Goal: Task Accomplishment & Management: Manage account settings

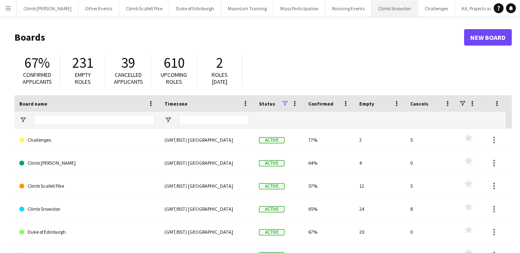
click at [382, 9] on button "Climb Snowdon Close" at bounding box center [395, 8] width 46 height 16
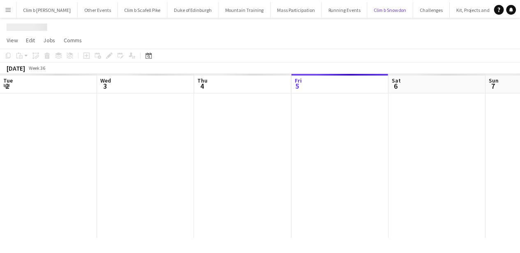
scroll to position [0, 197]
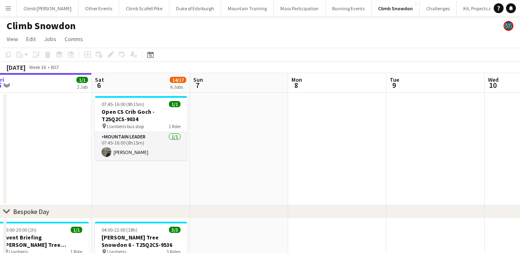
drag, startPoint x: 457, startPoint y: 165, endPoint x: 202, endPoint y: 121, distance: 258.4
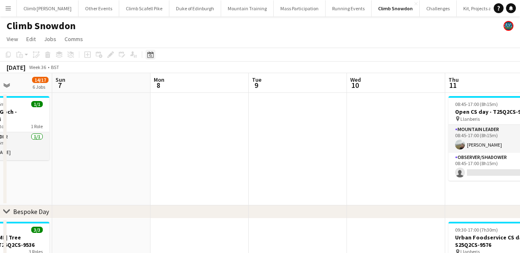
click at [155, 56] on div "Date picker" at bounding box center [151, 55] width 10 height 10
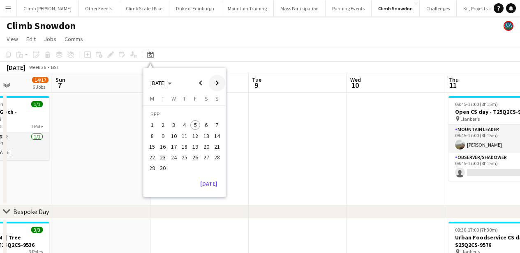
click at [215, 85] on span "Next month" at bounding box center [217, 83] width 16 height 16
drag, startPoint x: 204, startPoint y: 82, endPoint x: 209, endPoint y: 89, distance: 8.2
click at [204, 82] on span "Previous month" at bounding box center [200, 83] width 16 height 16
click at [210, 159] on span "27" at bounding box center [207, 158] width 10 height 10
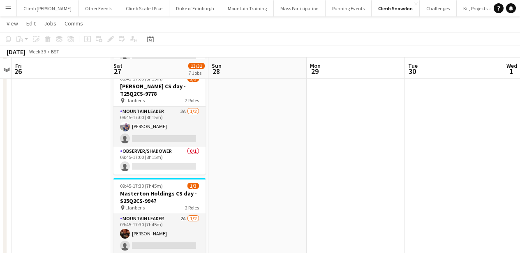
scroll to position [471, 0]
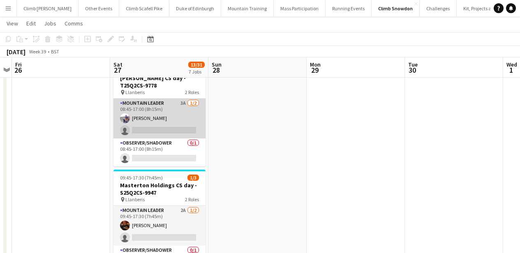
click at [179, 118] on app-card-role "Mountain Leader 3A [DATE] 08:45-17:00 (8h15m) [PERSON_NAME] single-neutral-acti…" at bounding box center [160, 119] width 92 height 40
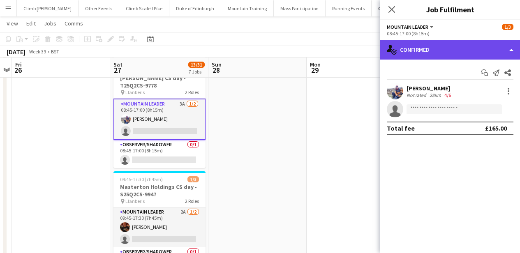
click at [447, 50] on div "single-neutral-actions-check-2 Confirmed" at bounding box center [450, 50] width 140 height 20
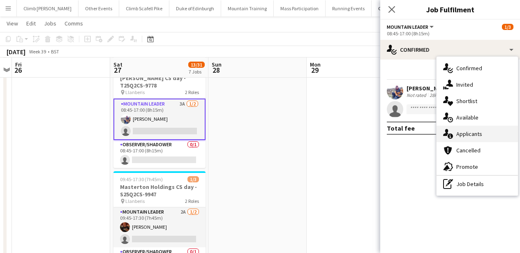
click at [450, 130] on icon "single-neutral-actions-information" at bounding box center [448, 134] width 10 height 10
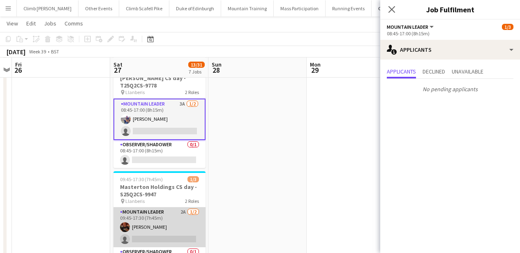
click at [156, 216] on app-card-role "Mountain Leader 2A [DATE] 09:45-17:30 (7h45m) [PERSON_NAME] single-neutral-acti…" at bounding box center [160, 228] width 92 height 40
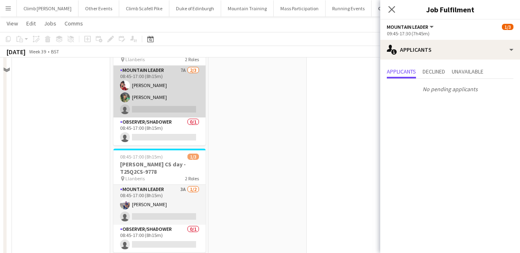
scroll to position [279, 0]
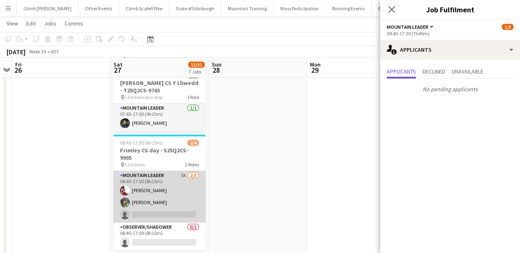
click at [170, 179] on app-card-role "Mountain Leader 7A [DATE] 08:45-17:00 (8h15m) [PERSON_NAME] [PERSON_NAME] singl…" at bounding box center [160, 197] width 92 height 52
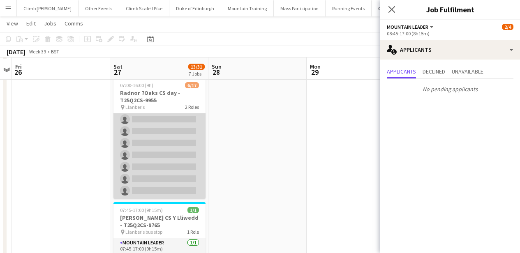
scroll to position [144, 0]
click at [175, 120] on app-card-role "Mountain Leader 3A [DATE] 07:00-16:00 (9h) [PERSON_NAME] [PERSON_NAME] [PERSON_…" at bounding box center [160, 96] width 92 height 207
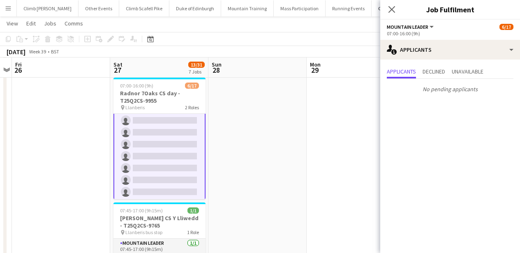
scroll to position [150, 0]
click at [392, 9] on icon at bounding box center [392, 9] width 8 height 8
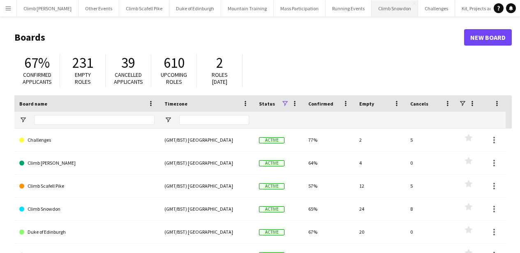
click at [385, 13] on button "Climb Snowdon Close" at bounding box center [395, 8] width 46 height 16
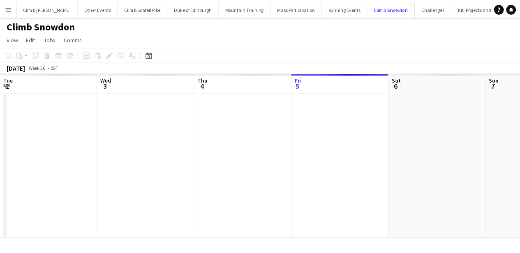
scroll to position [0, 197]
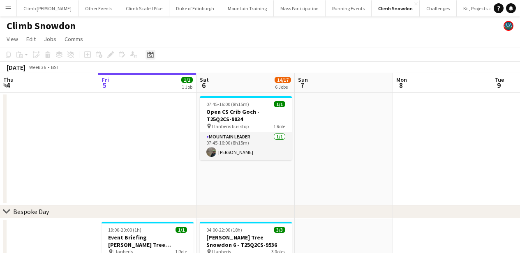
click at [154, 54] on div "Date picker" at bounding box center [151, 55] width 10 height 10
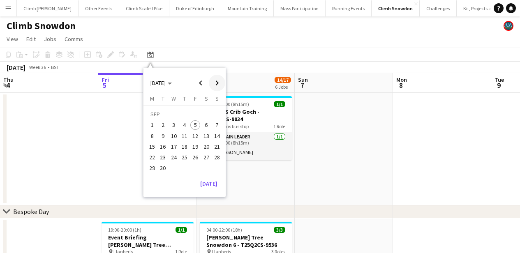
click at [222, 83] on span "Next month" at bounding box center [217, 83] width 16 height 16
click at [220, 158] on span "26" at bounding box center [217, 158] width 10 height 10
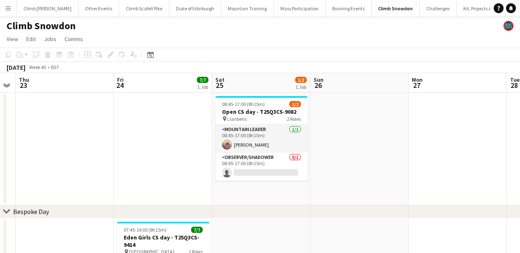
scroll to position [0, 247]
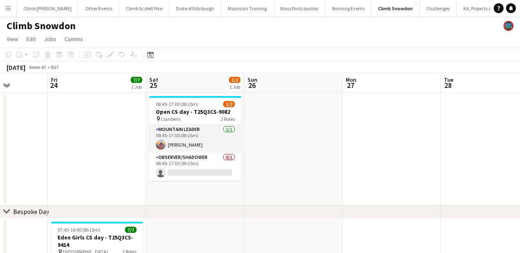
drag, startPoint x: 194, startPoint y: 164, endPoint x: 427, endPoint y: 187, distance: 233.6
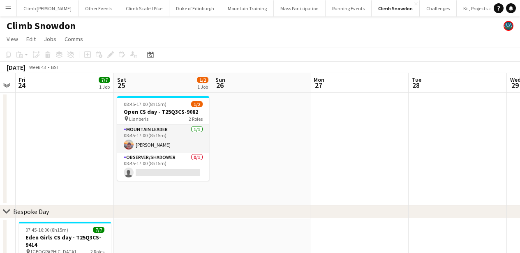
scroll to position [0, 218]
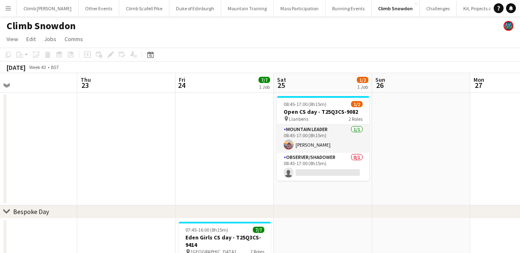
drag, startPoint x: 429, startPoint y: 187, endPoint x: 262, endPoint y: 181, distance: 167.1
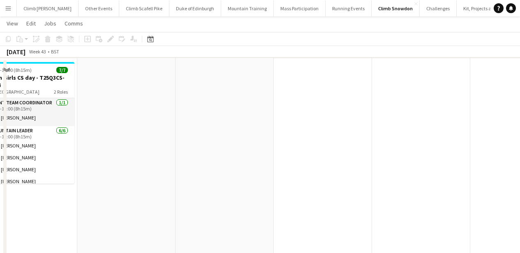
scroll to position [0, 0]
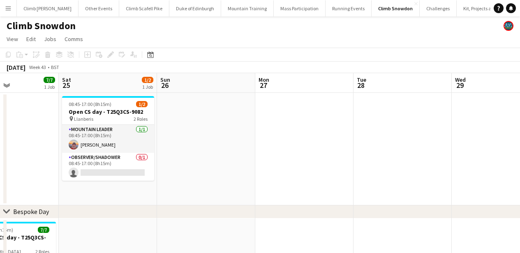
drag, startPoint x: 343, startPoint y: 173, endPoint x: 512, endPoint y: 181, distance: 170.0
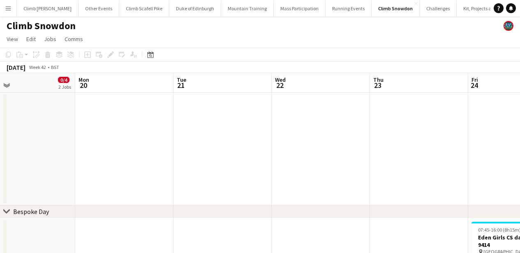
drag, startPoint x: 218, startPoint y: 154, endPoint x: 362, endPoint y: 160, distance: 144.1
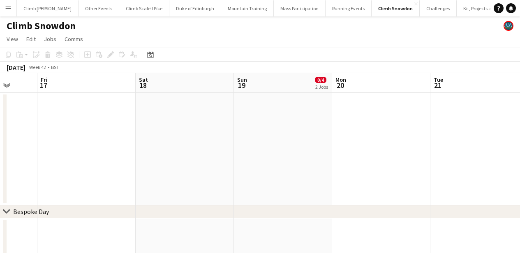
drag, startPoint x: 172, startPoint y: 162, endPoint x: 389, endPoint y: 184, distance: 218.2
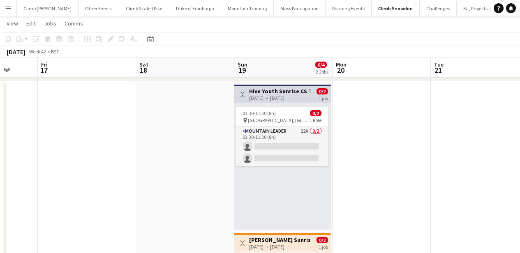
scroll to position [511, 0]
